Goal: Check status

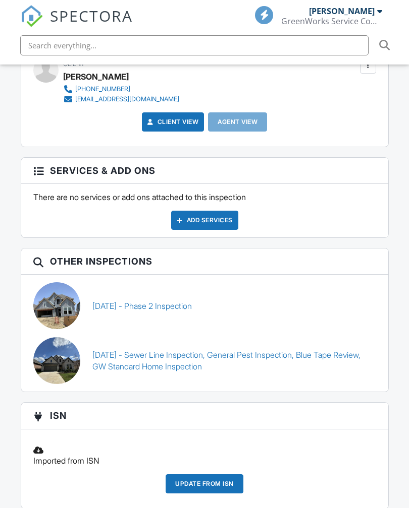
scroll to position [1241, 0]
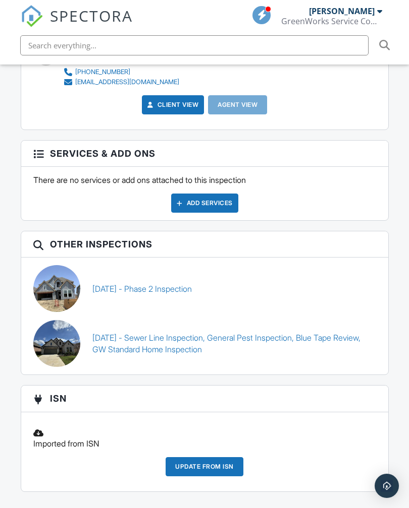
click at [198, 335] on link "09/19/2024 - Sewer Line Inspection, General Pest Inspection, Blue Tape Review, …" at bounding box center [233, 343] width 283 height 23
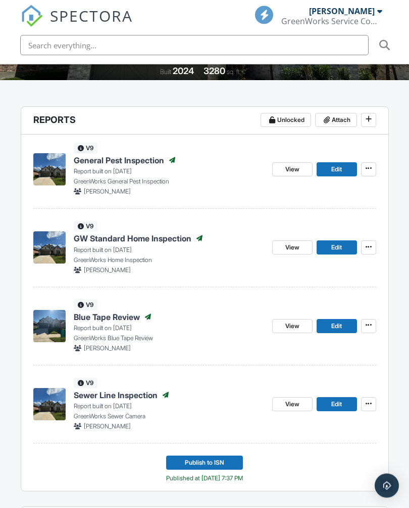
scroll to position [262, 0]
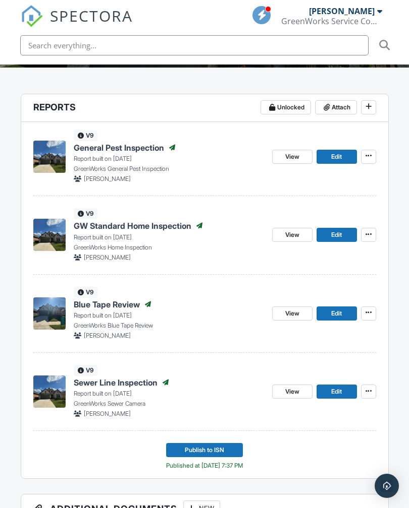
click at [296, 230] on span "View" at bounding box center [292, 235] width 14 height 10
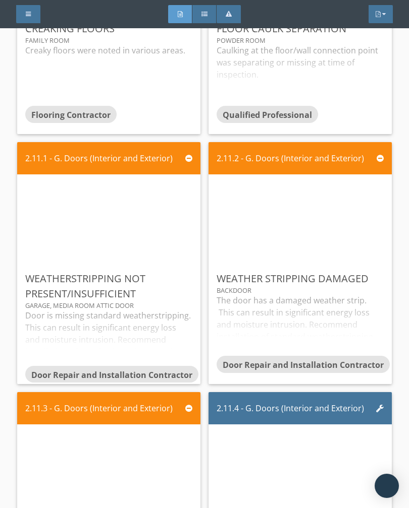
scroll to position [4623, 0]
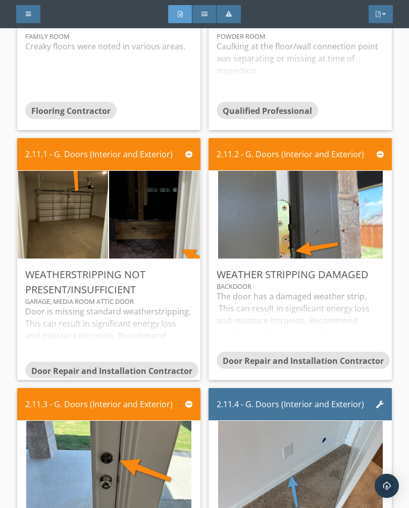
click at [63, 194] on img at bounding box center [62, 214] width 164 height 219
